Goal: Complete application form: Complete application form

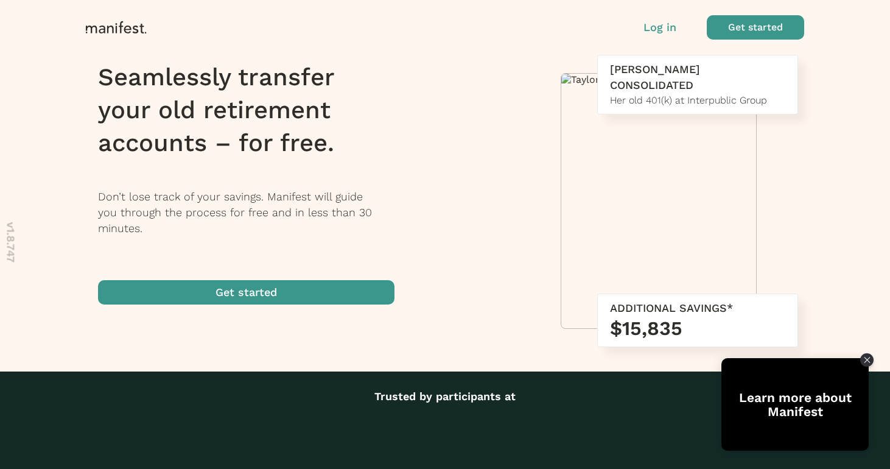
click at [649, 27] on p "Log in" at bounding box center [660, 27] width 33 height 16
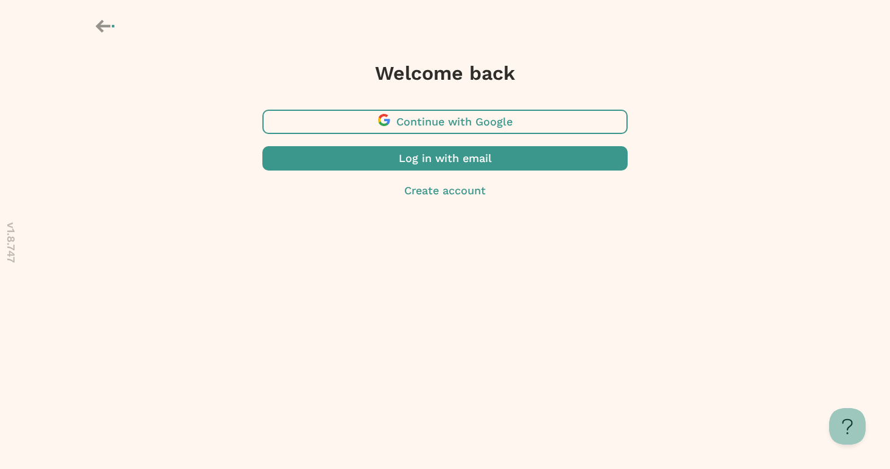
click at [435, 132] on span "button" at bounding box center [445, 122] width 365 height 24
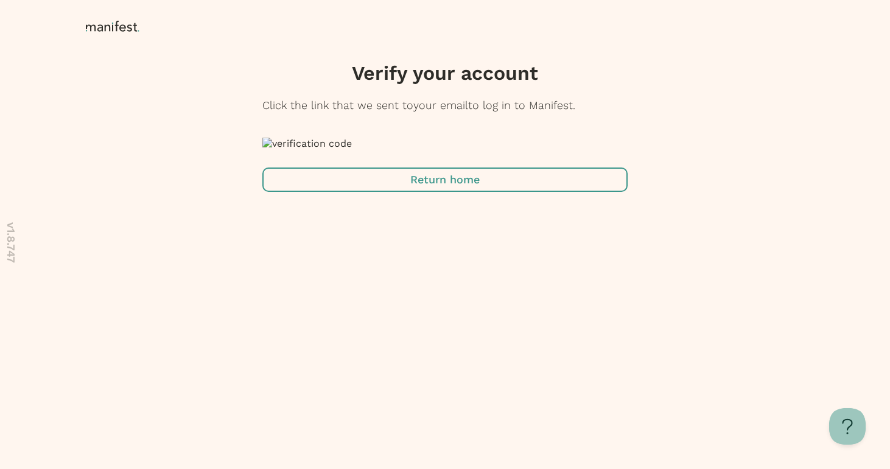
click at [411, 192] on span "button" at bounding box center [445, 179] width 365 height 24
click at [454, 192] on span "button" at bounding box center [445, 179] width 365 height 24
click at [449, 192] on span "button" at bounding box center [445, 179] width 365 height 24
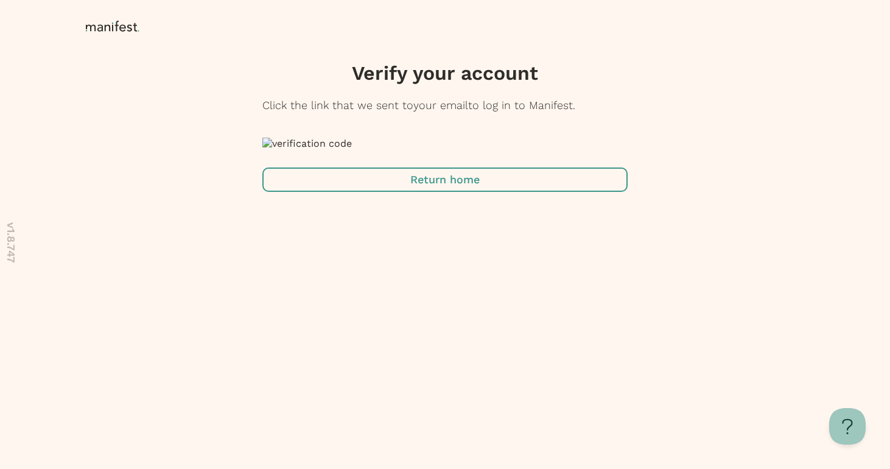
click at [449, 192] on span "button" at bounding box center [445, 179] width 365 height 24
click at [663, 241] on div "v 1.8.747 Verify your account Click the link that we sent to your email to log …" at bounding box center [445, 120] width 890 height 241
click at [448, 192] on span "button" at bounding box center [445, 179] width 365 height 24
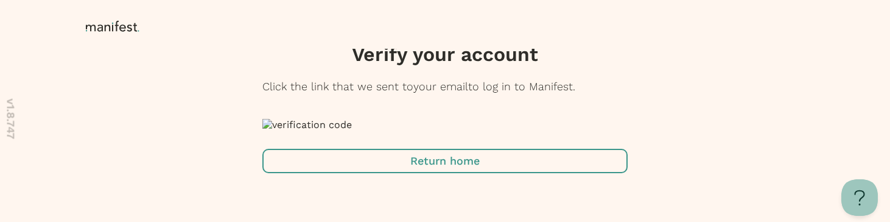
scroll to position [255, 0]
click at [374, 169] on span "button" at bounding box center [445, 161] width 365 height 24
click at [456, 163] on span "button" at bounding box center [445, 161] width 365 height 24
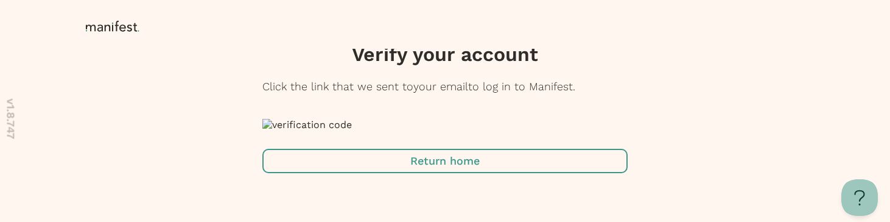
click at [397, 163] on span "button" at bounding box center [445, 161] width 365 height 24
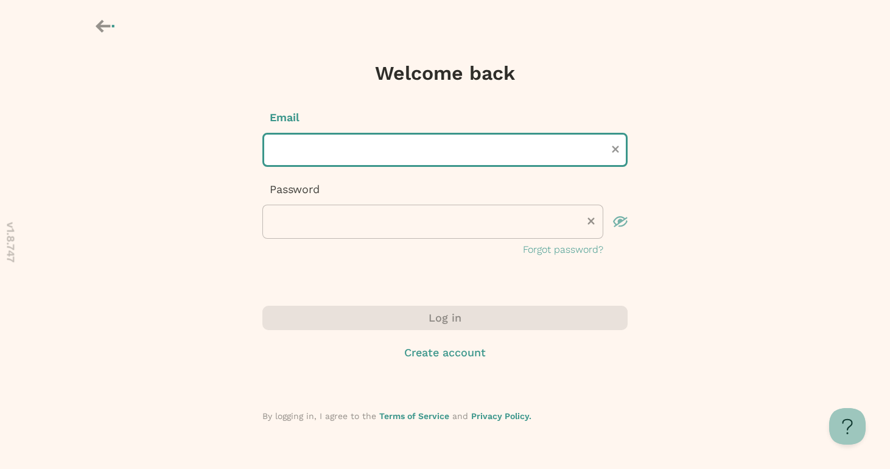
click at [299, 158] on input "text" at bounding box center [445, 150] width 365 height 34
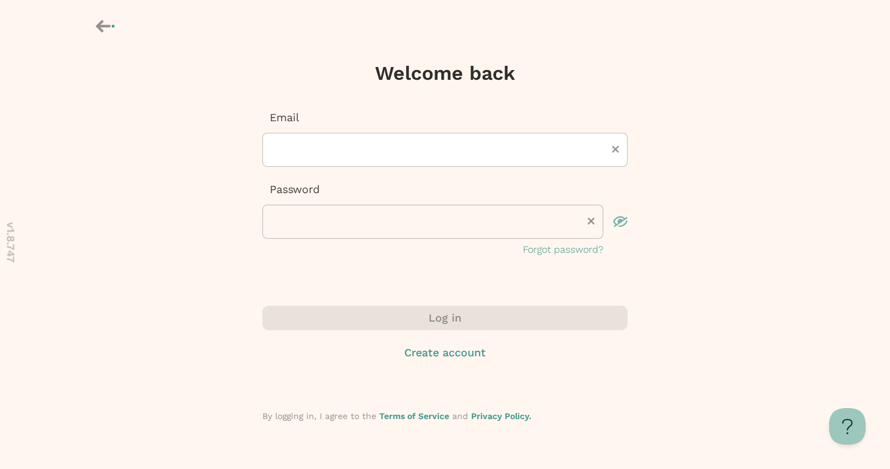
click at [189, 197] on div "v 1.8.747 Welcome back Email Password Forgot password? Log in Create account By…" at bounding box center [445, 235] width 890 height 471
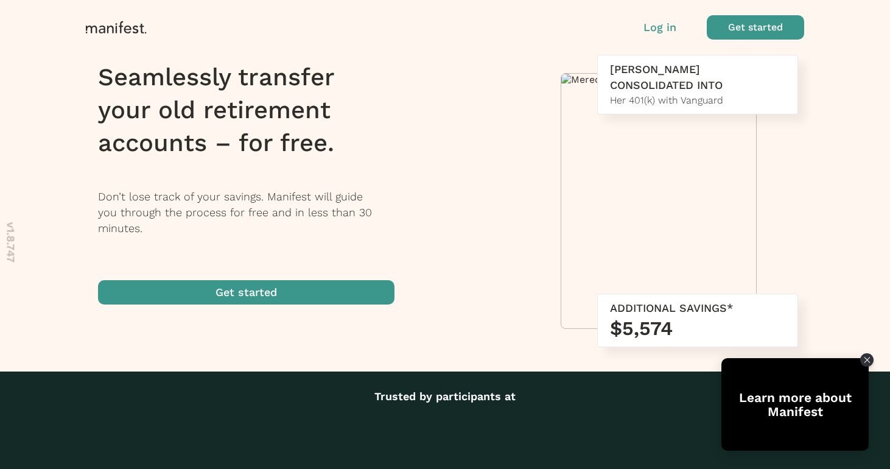
click at [731, 22] on span "button" at bounding box center [755, 27] width 97 height 24
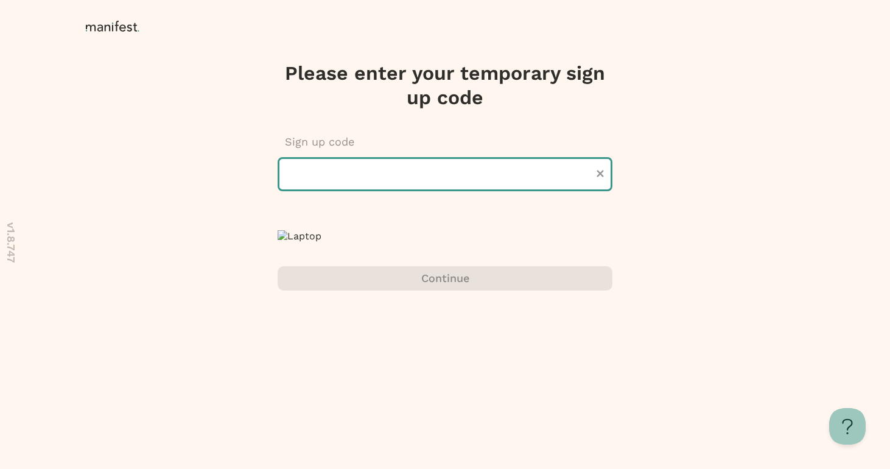
click at [415, 174] on input "text" at bounding box center [445, 174] width 335 height 34
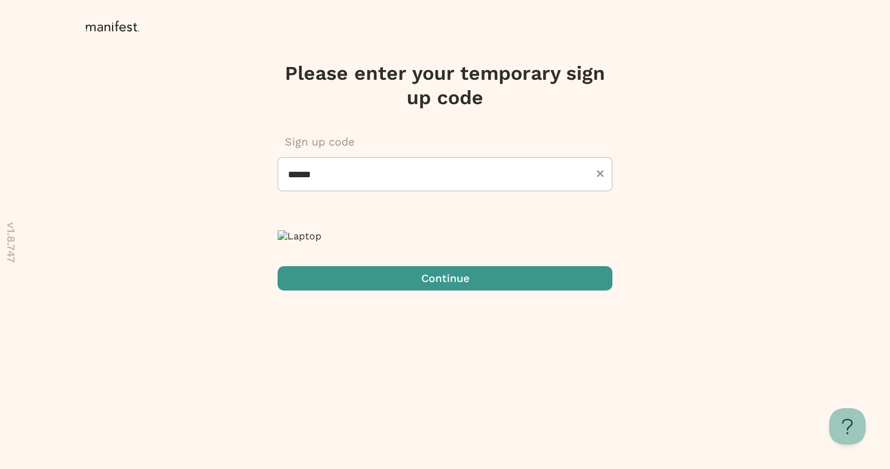
click at [361, 221] on span "submit" at bounding box center [445, 278] width 335 height 24
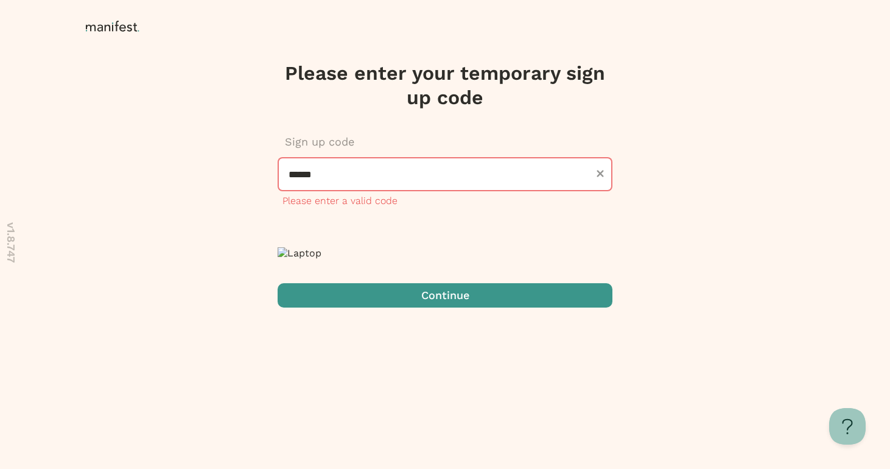
click at [350, 174] on input "******" at bounding box center [445, 174] width 335 height 34
type input "******"
click at [380, 221] on div "Please enter your temporary sign up code Sign up code ****** Please enter a val…" at bounding box center [445, 184] width 359 height 247
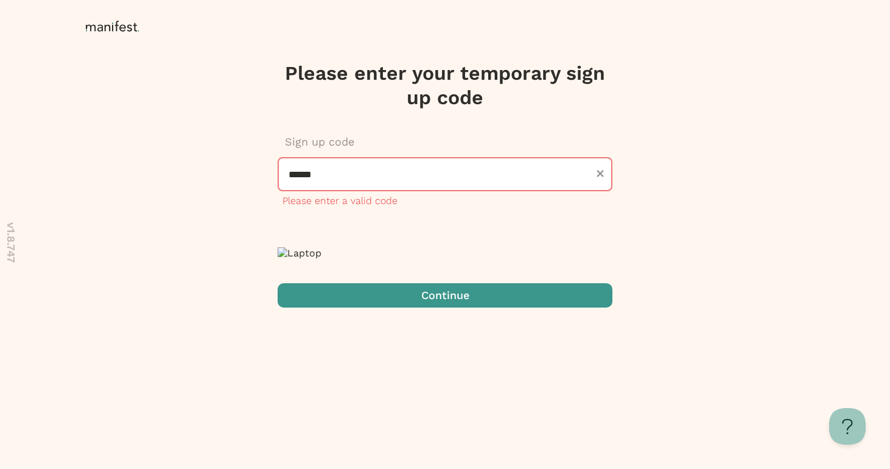
click at [413, 221] on span "submit" at bounding box center [445, 295] width 335 height 24
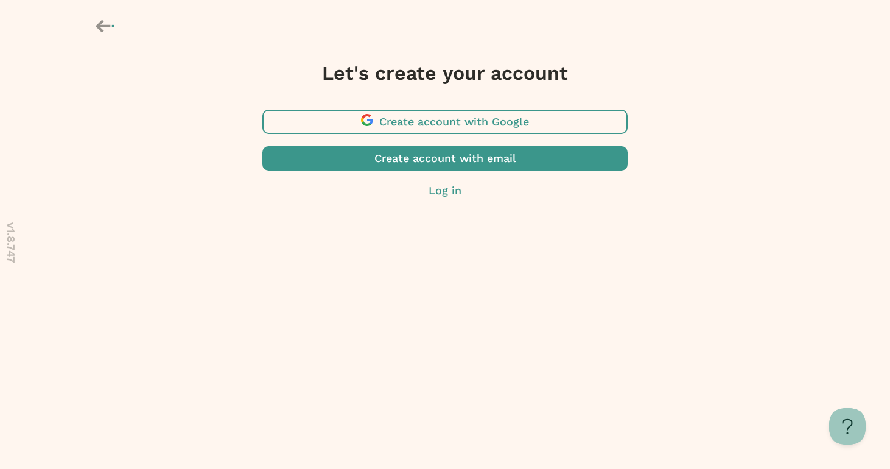
click at [477, 125] on span "button" at bounding box center [445, 122] width 365 height 24
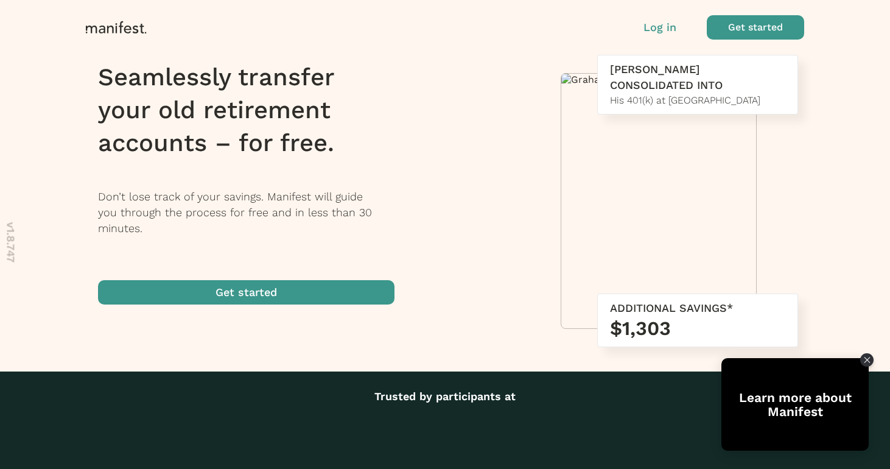
click at [745, 24] on span "button" at bounding box center [755, 27] width 97 height 24
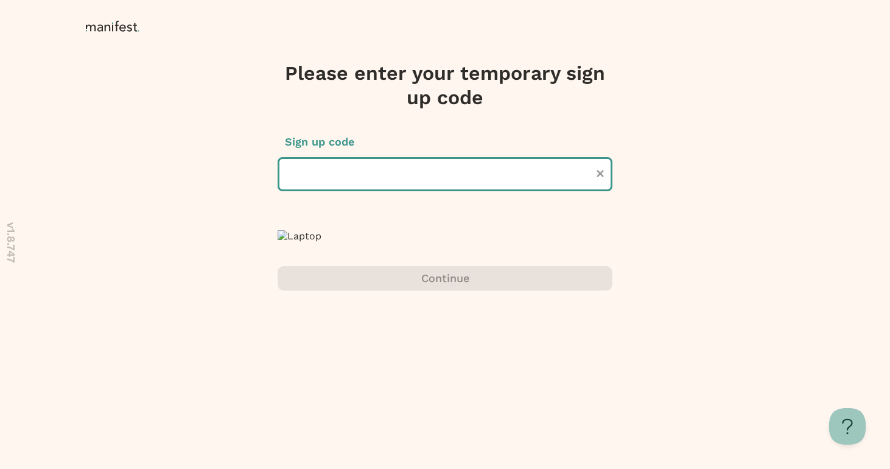
click at [334, 179] on input "text" at bounding box center [445, 174] width 335 height 34
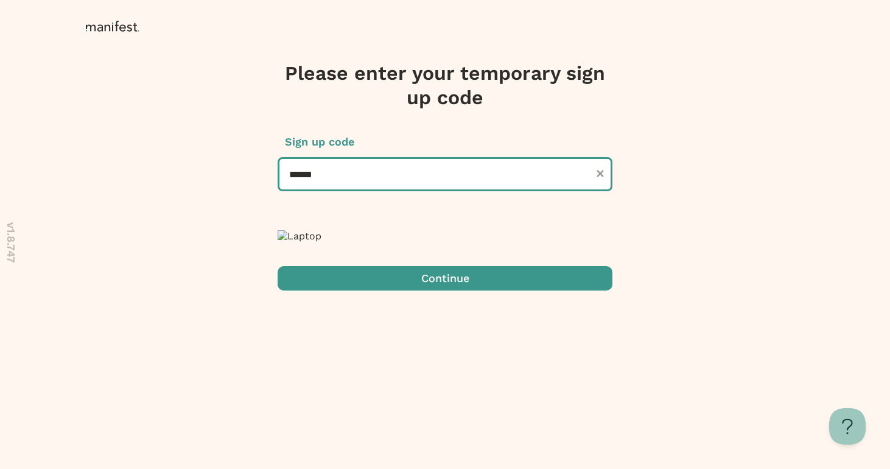
click at [326, 181] on input "******" at bounding box center [445, 174] width 335 height 34
type input "******"
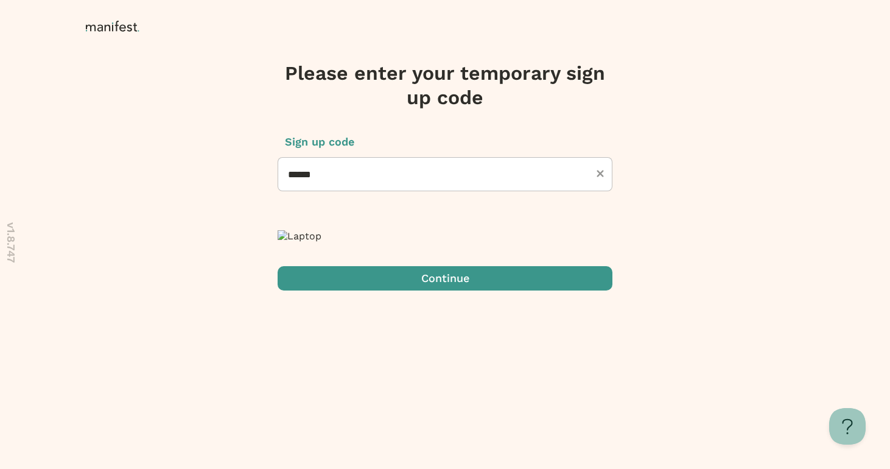
click at [351, 291] on span "submit" at bounding box center [445, 278] width 335 height 24
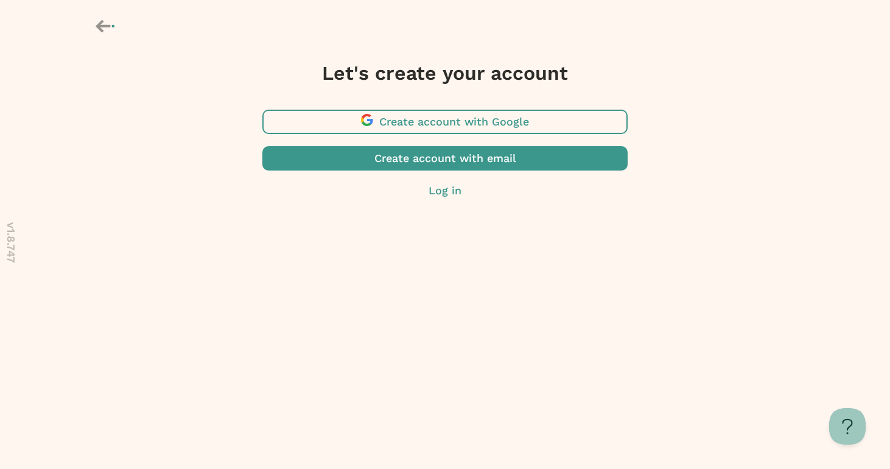
click at [489, 121] on span "button" at bounding box center [445, 122] width 365 height 24
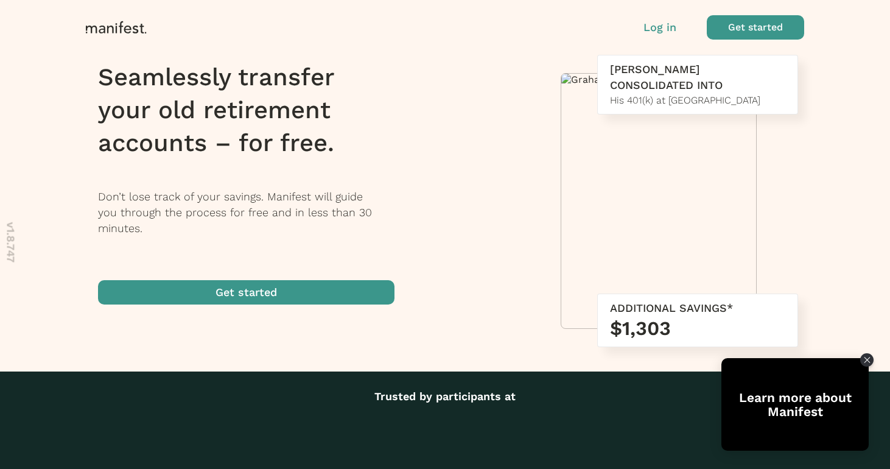
click at [742, 24] on span "button" at bounding box center [755, 27] width 97 height 24
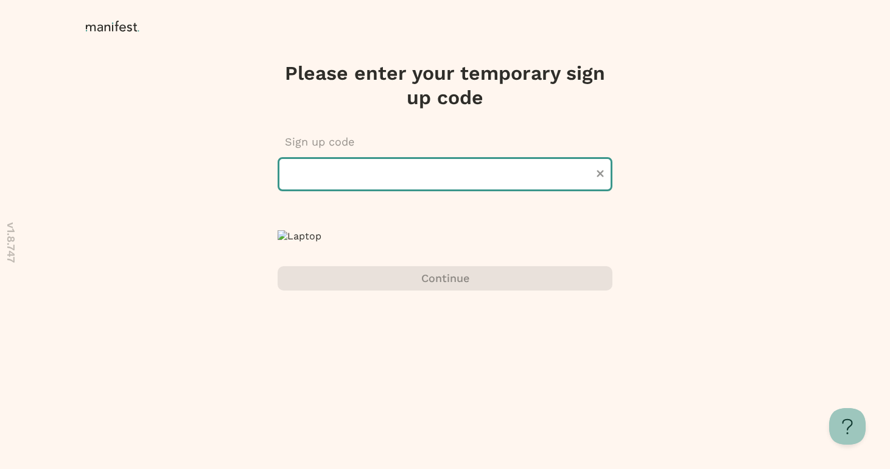
click at [474, 170] on input "text" at bounding box center [445, 174] width 335 height 34
type input "******"
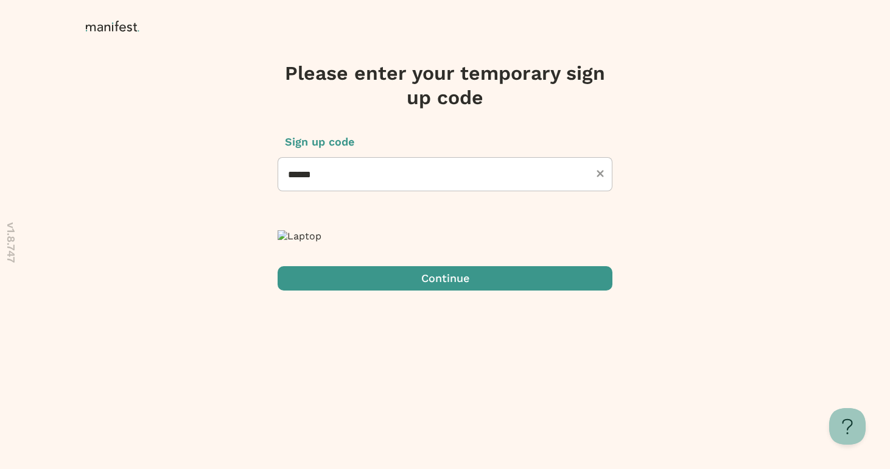
click at [468, 291] on span "submit" at bounding box center [445, 278] width 335 height 24
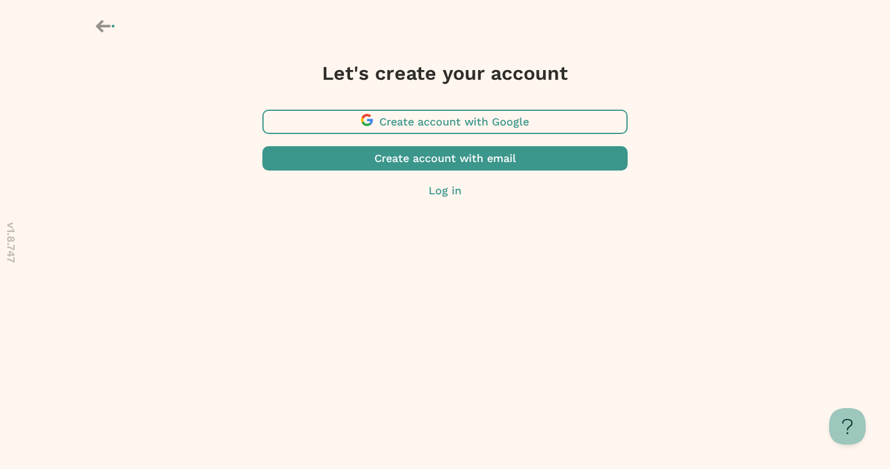
click at [459, 123] on span "button" at bounding box center [445, 122] width 365 height 24
